Goal: Information Seeking & Learning: Learn about a topic

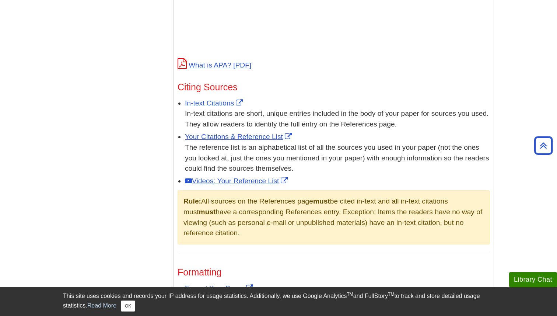
scroll to position [370, 0]
click at [218, 103] on link "In-text Citations" at bounding box center [215, 103] width 60 height 8
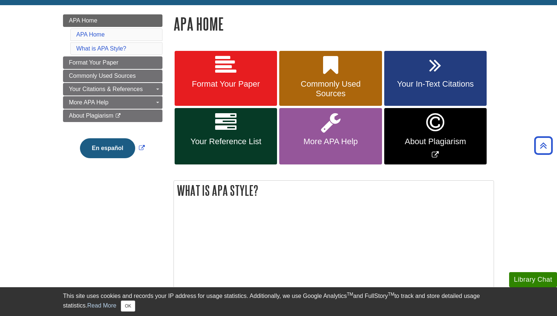
scroll to position [0, 0]
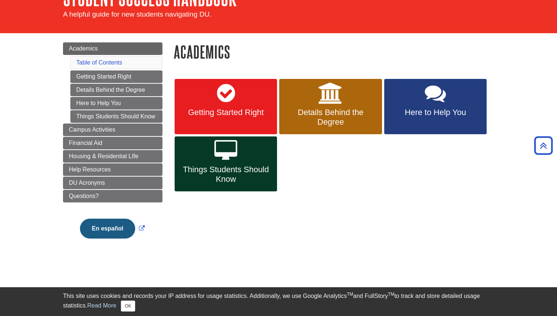
scroll to position [45, 0]
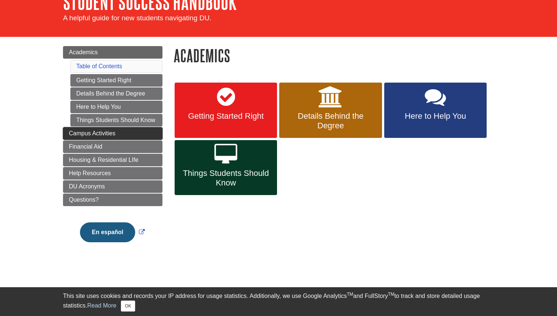
click at [132, 137] on link "Campus Activities" at bounding box center [112, 133] width 99 height 13
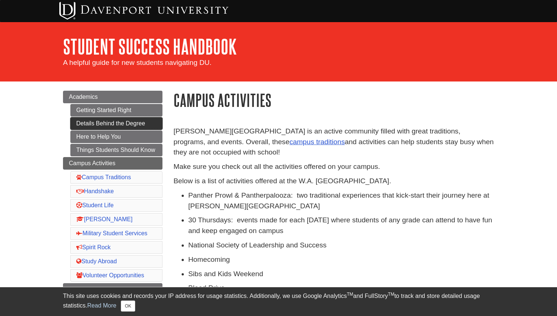
click at [116, 123] on link "Details Behind the Degree" at bounding box center [116, 123] width 92 height 13
